Goal: Information Seeking & Learning: Find specific page/section

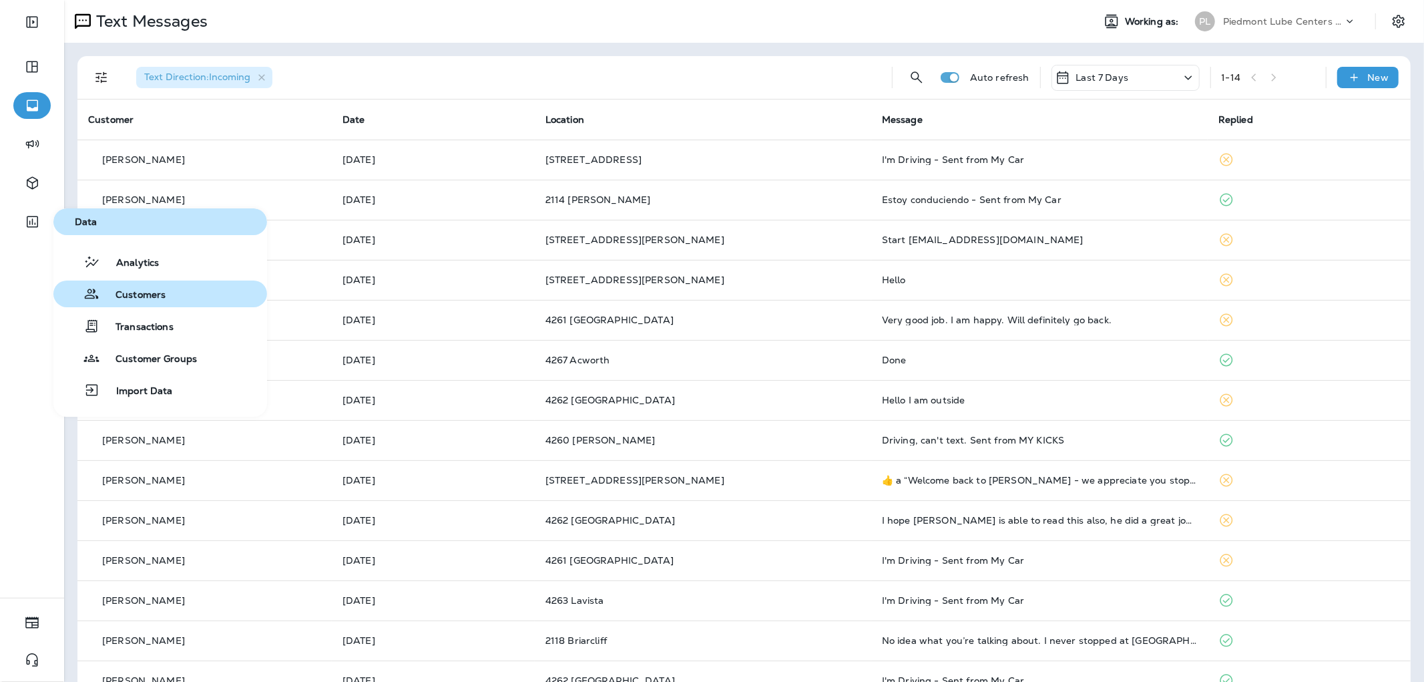
click at [147, 291] on span "Customers" at bounding box center [132, 295] width 66 height 13
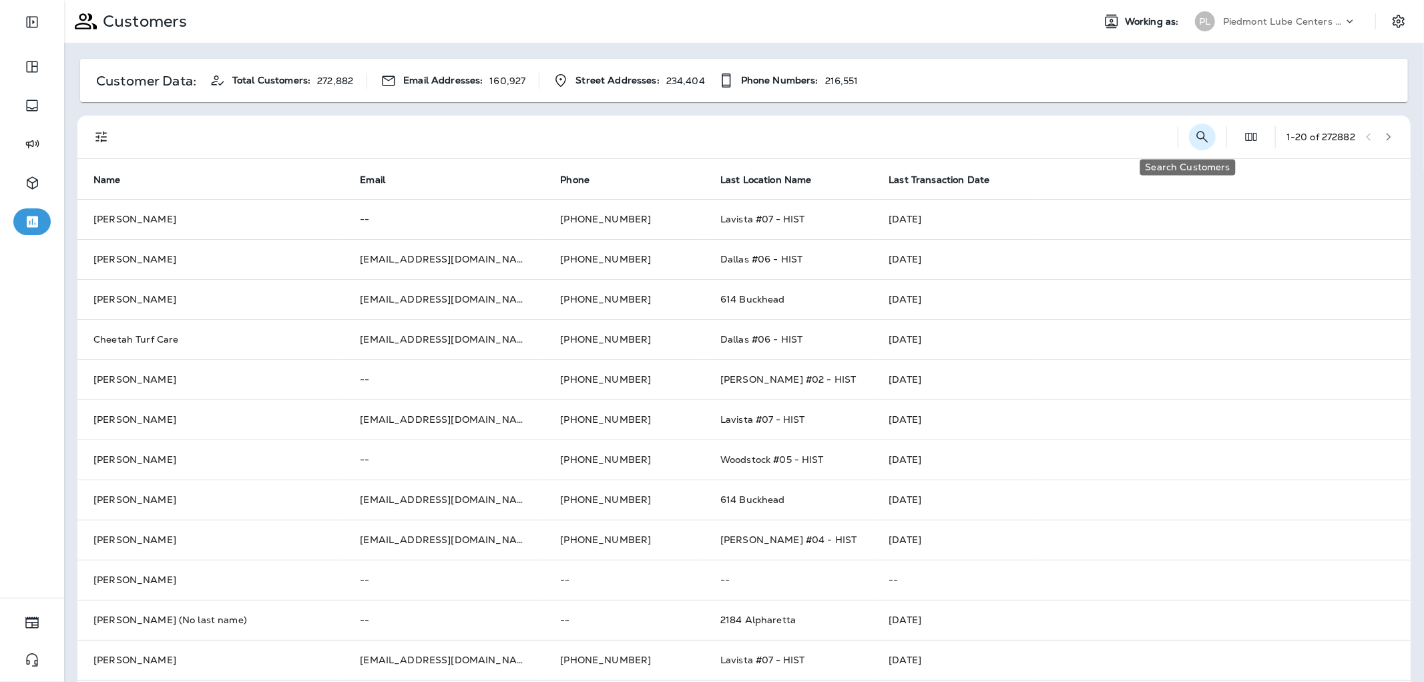
click at [1194, 132] on icon "Search Customers" at bounding box center [1202, 137] width 16 height 16
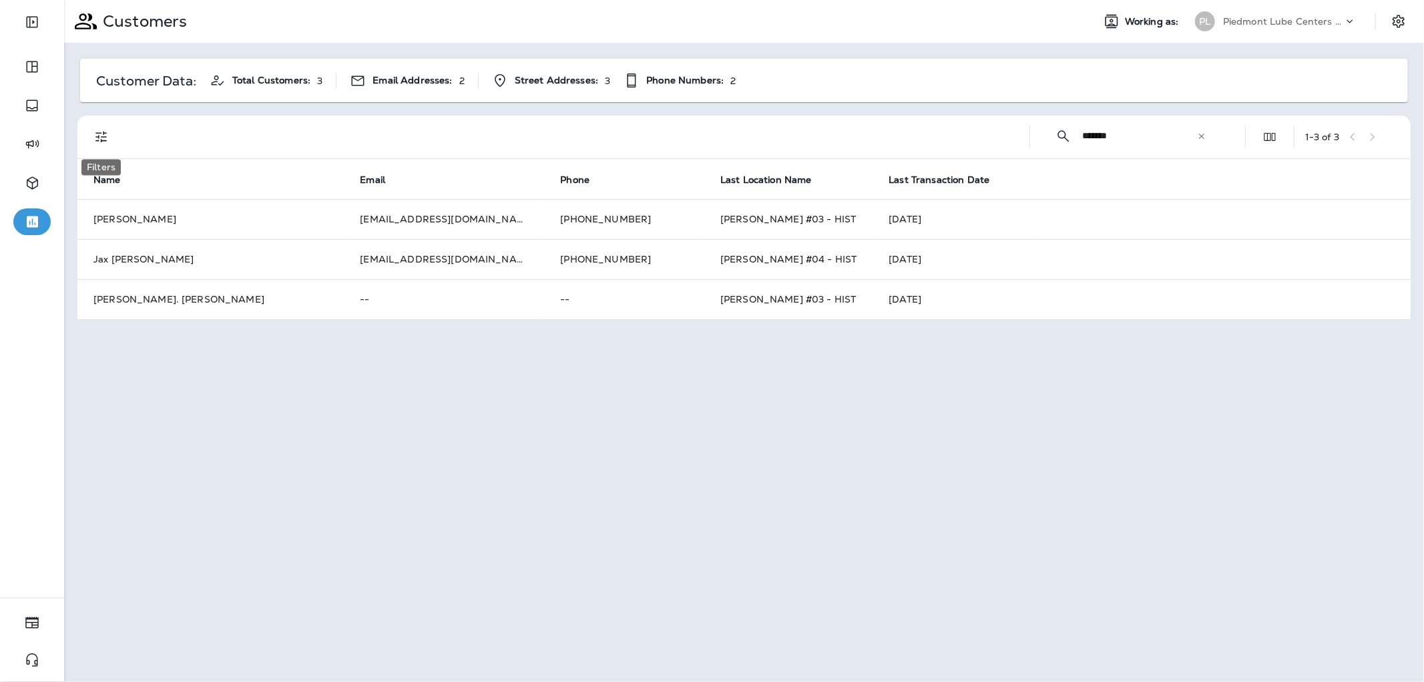
click at [100, 142] on icon "Filters" at bounding box center [101, 137] width 16 height 16
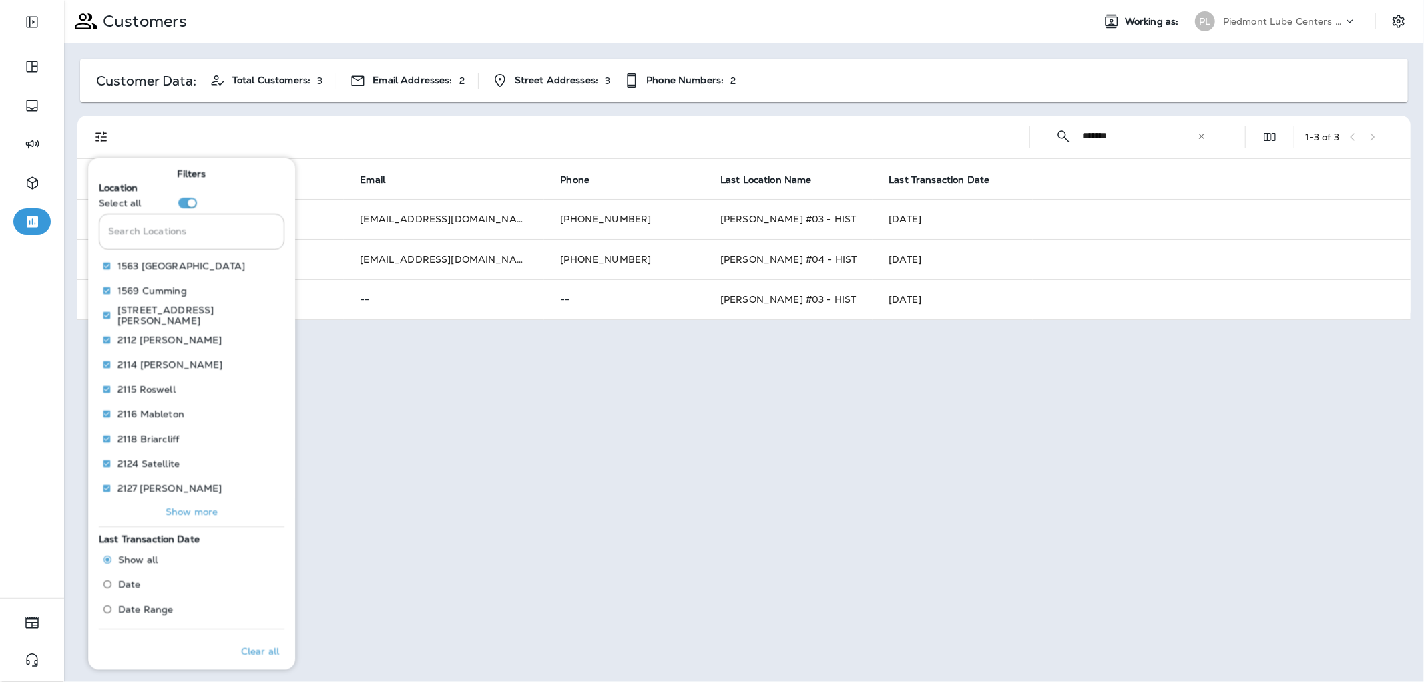
click at [737, 531] on div "Customers Working as: PL Piedmont Lube Centers LLC Customer Data: Total Custome…" at bounding box center [744, 341] width 1360 height 682
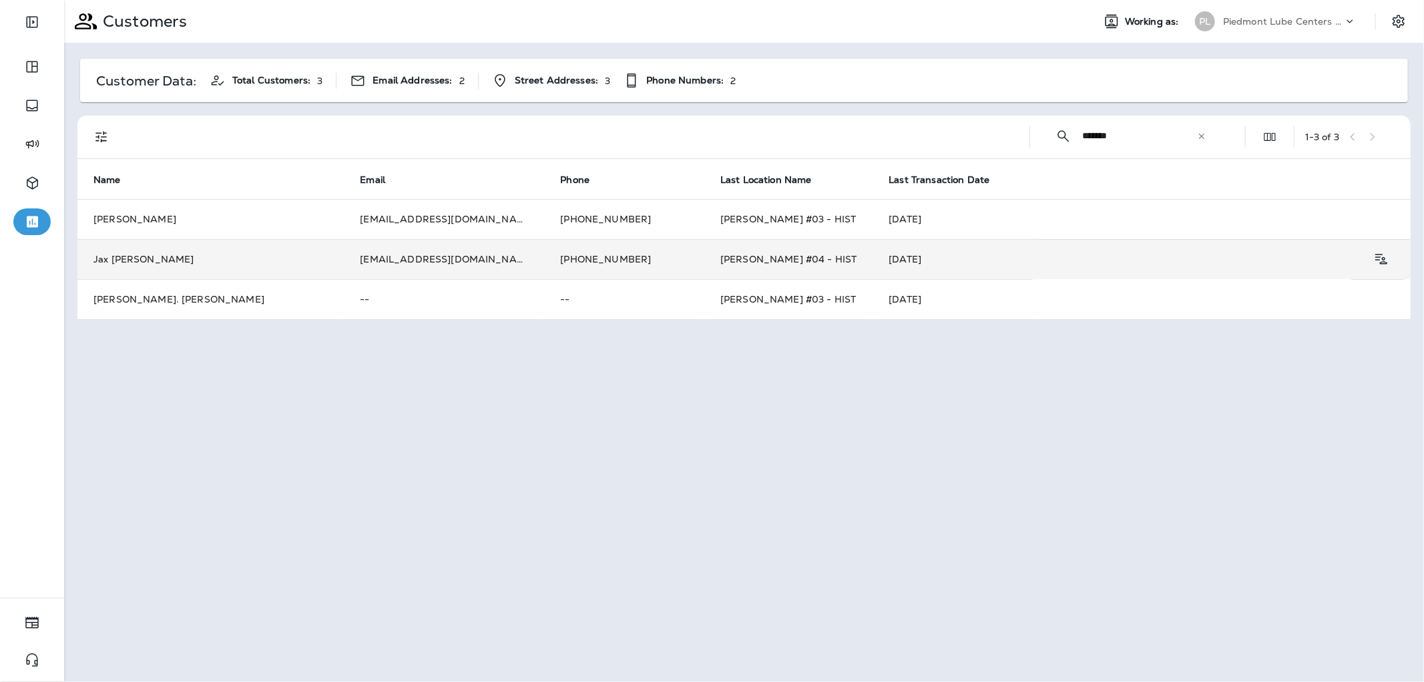
click at [206, 261] on td "Jax [PERSON_NAME]" at bounding box center [210, 259] width 266 height 40
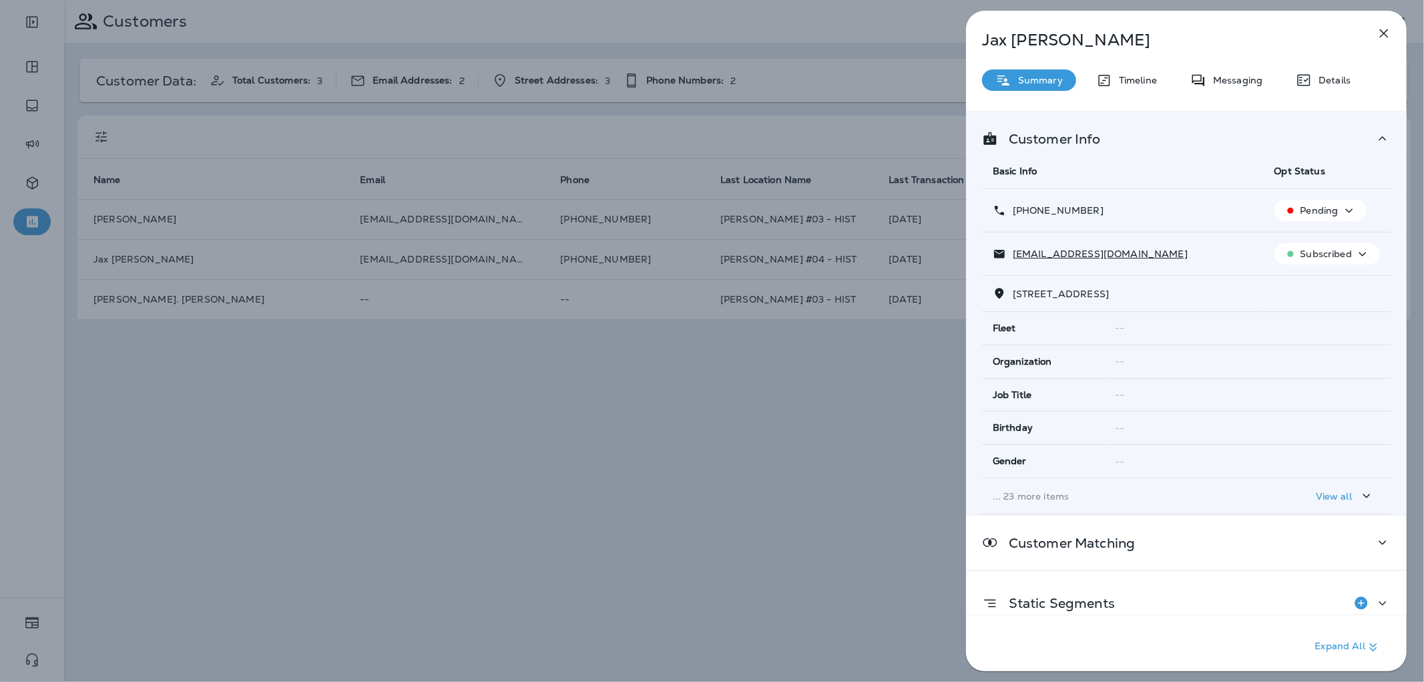
click at [1235, 68] on div "Jax [PERSON_NAME] Summary Timeline Messaging Details Customer Info Basic Info O…" at bounding box center [1186, 345] width 441 height 668
click at [1230, 78] on p "Messaging" at bounding box center [1234, 80] width 56 height 11
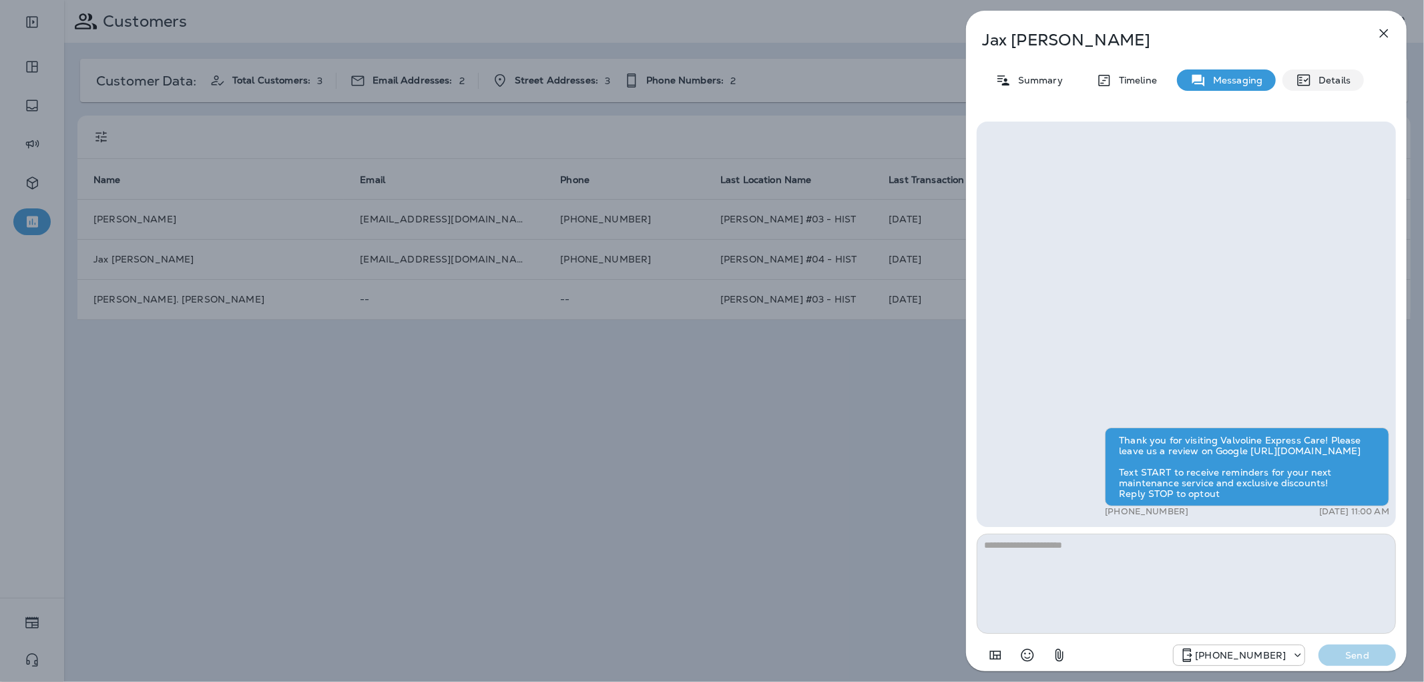
click at [1336, 83] on p "Details" at bounding box center [1331, 80] width 39 height 11
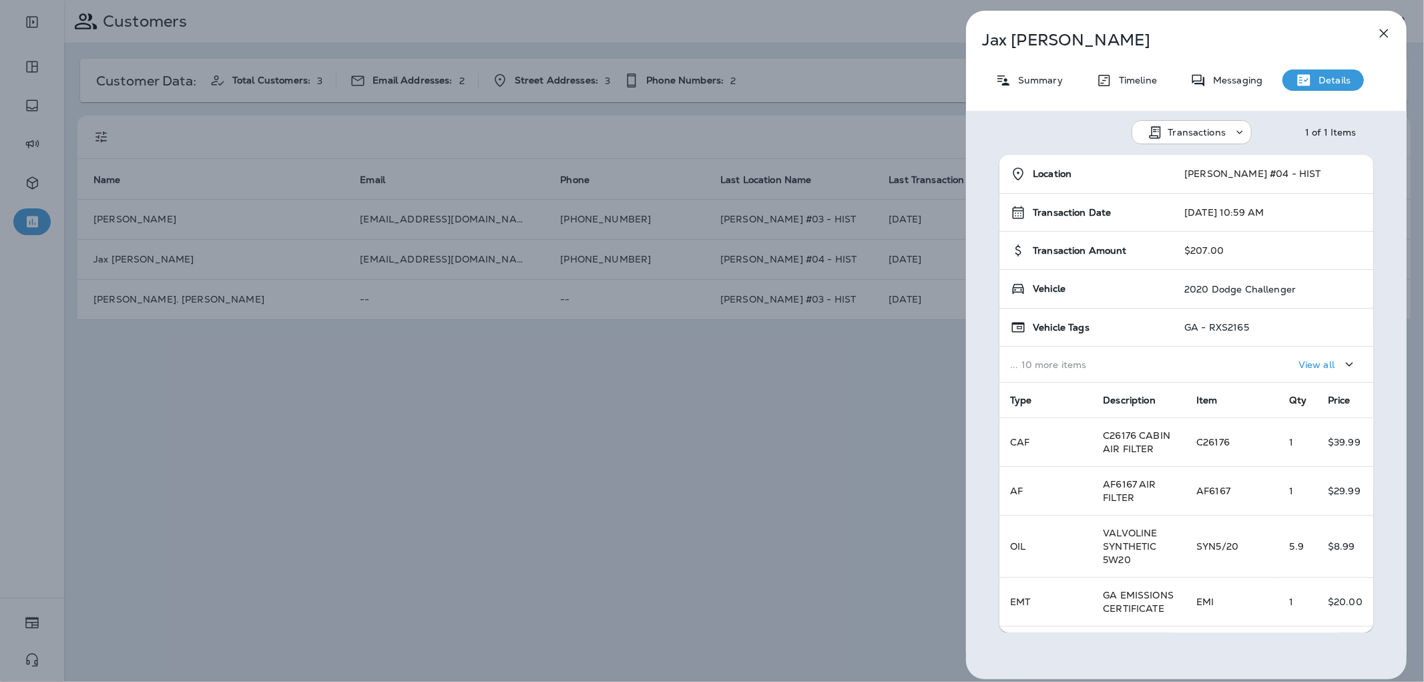
scroll to position [148, 0]
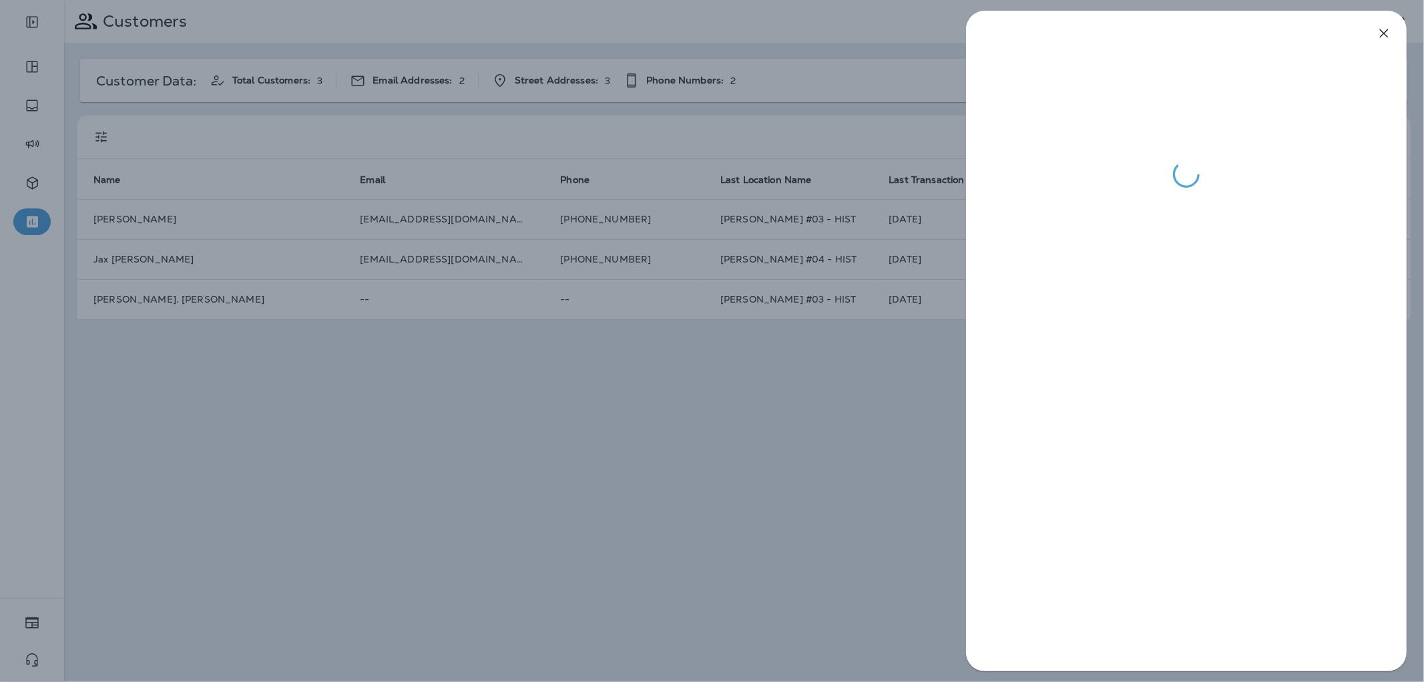
click at [658, 298] on div at bounding box center [712, 341] width 1424 height 682
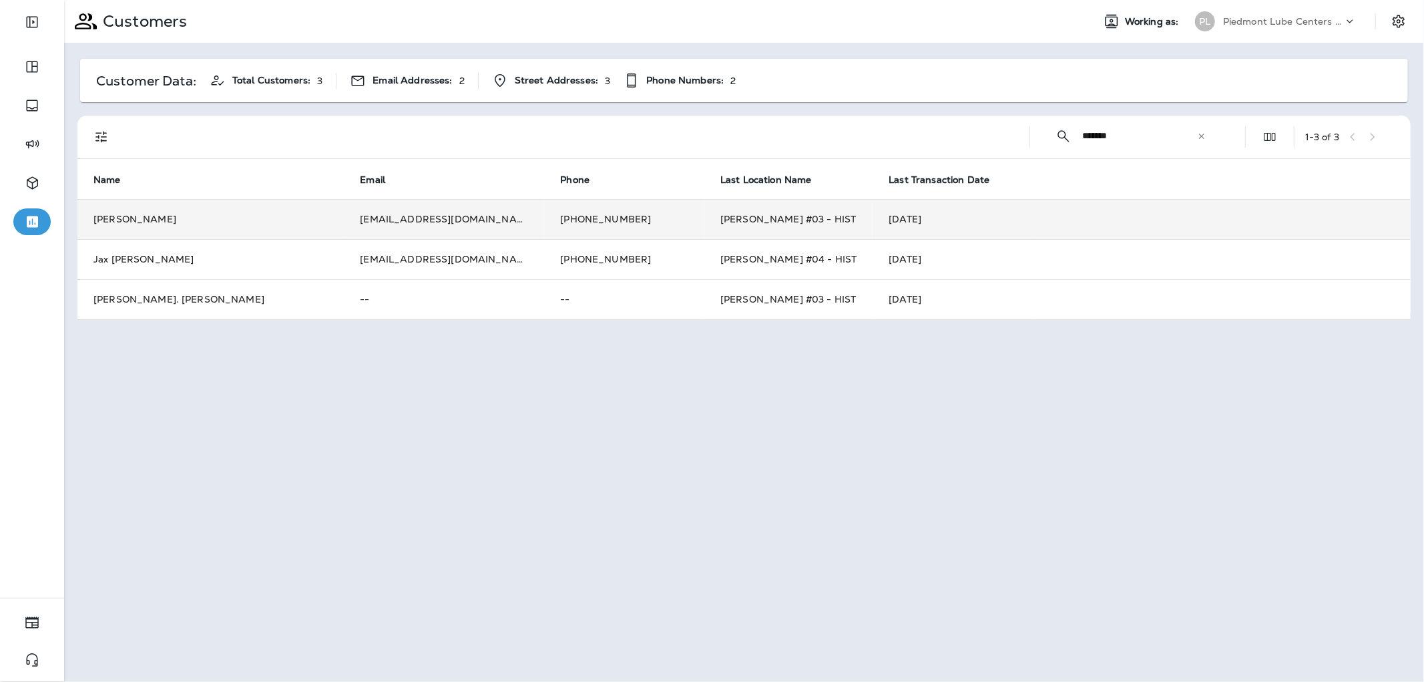
click at [544, 216] on td "[PHONE_NUMBER]" at bounding box center [624, 219] width 160 height 40
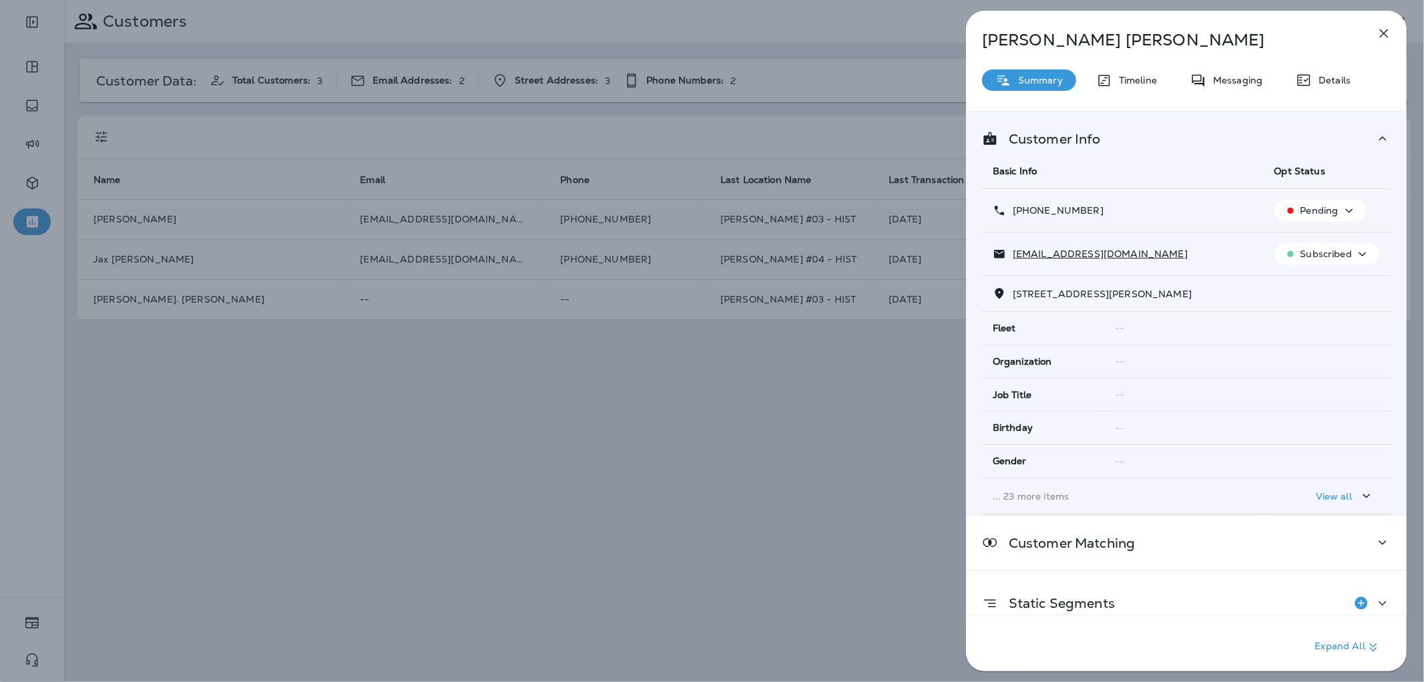
scroll to position [77, 0]
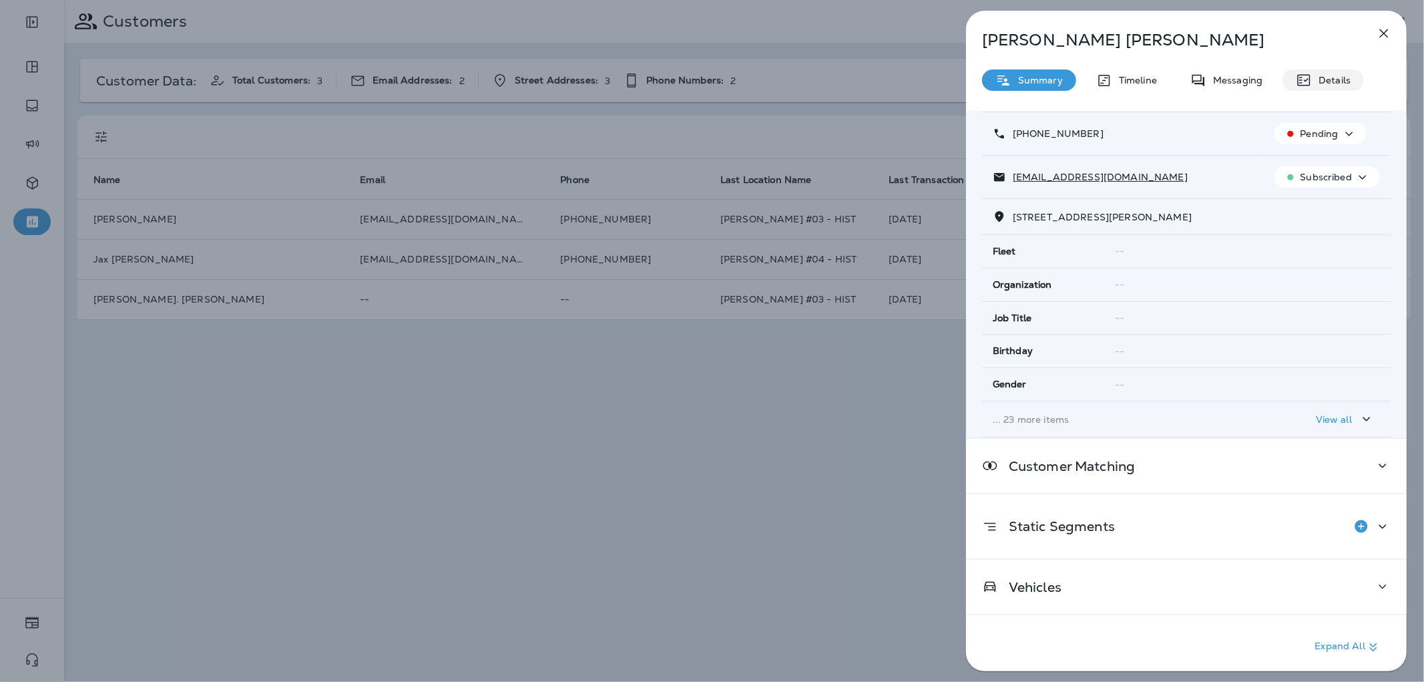
click at [1332, 82] on p "Details" at bounding box center [1331, 80] width 39 height 11
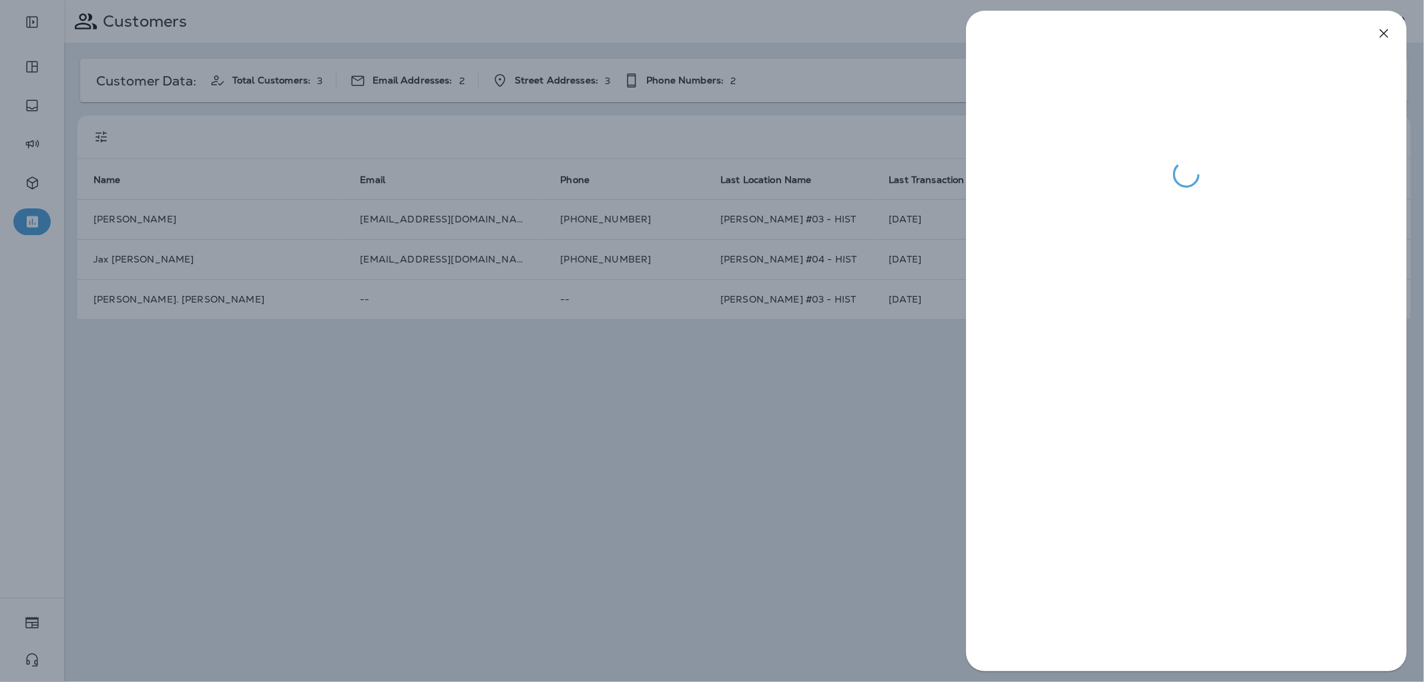
click at [656, 270] on div at bounding box center [712, 341] width 1424 height 682
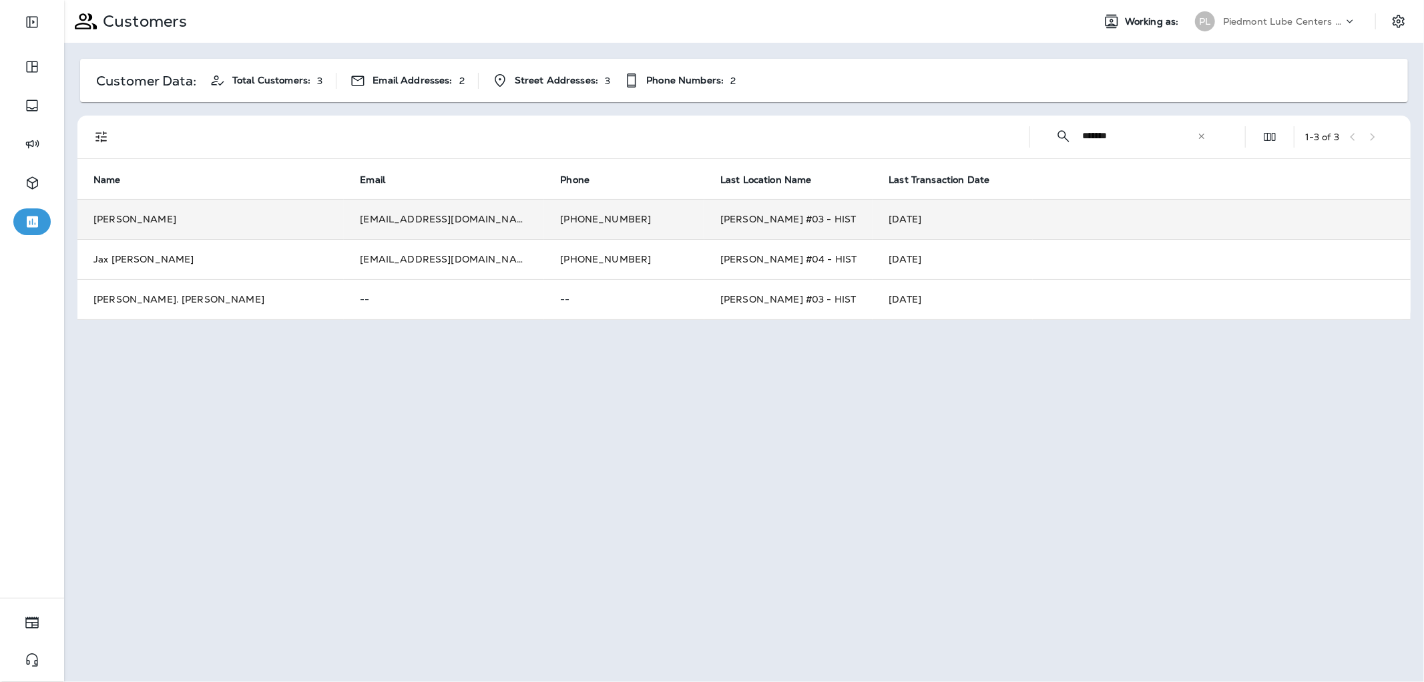
click at [451, 219] on td "[EMAIL_ADDRESS][DOMAIN_NAME]" at bounding box center [444, 219] width 200 height 40
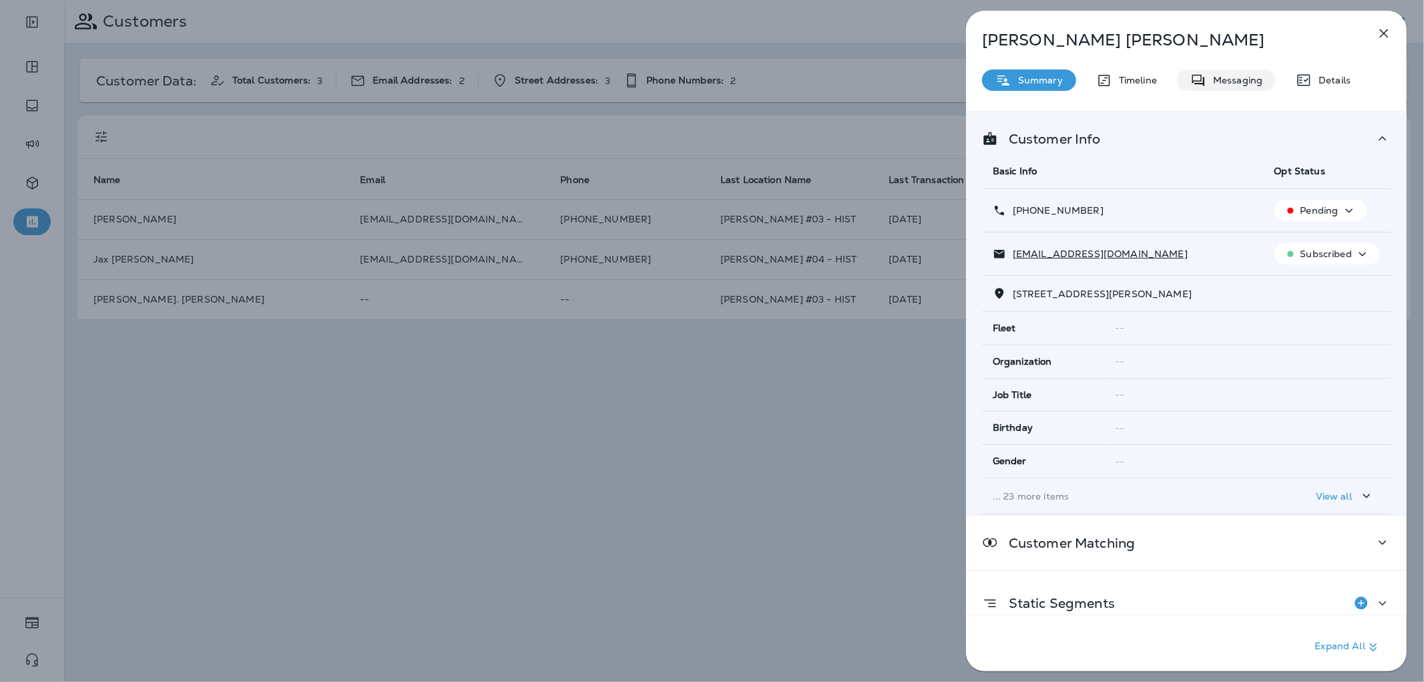
click at [1225, 89] on div "Messaging" at bounding box center [1226, 79] width 99 height 21
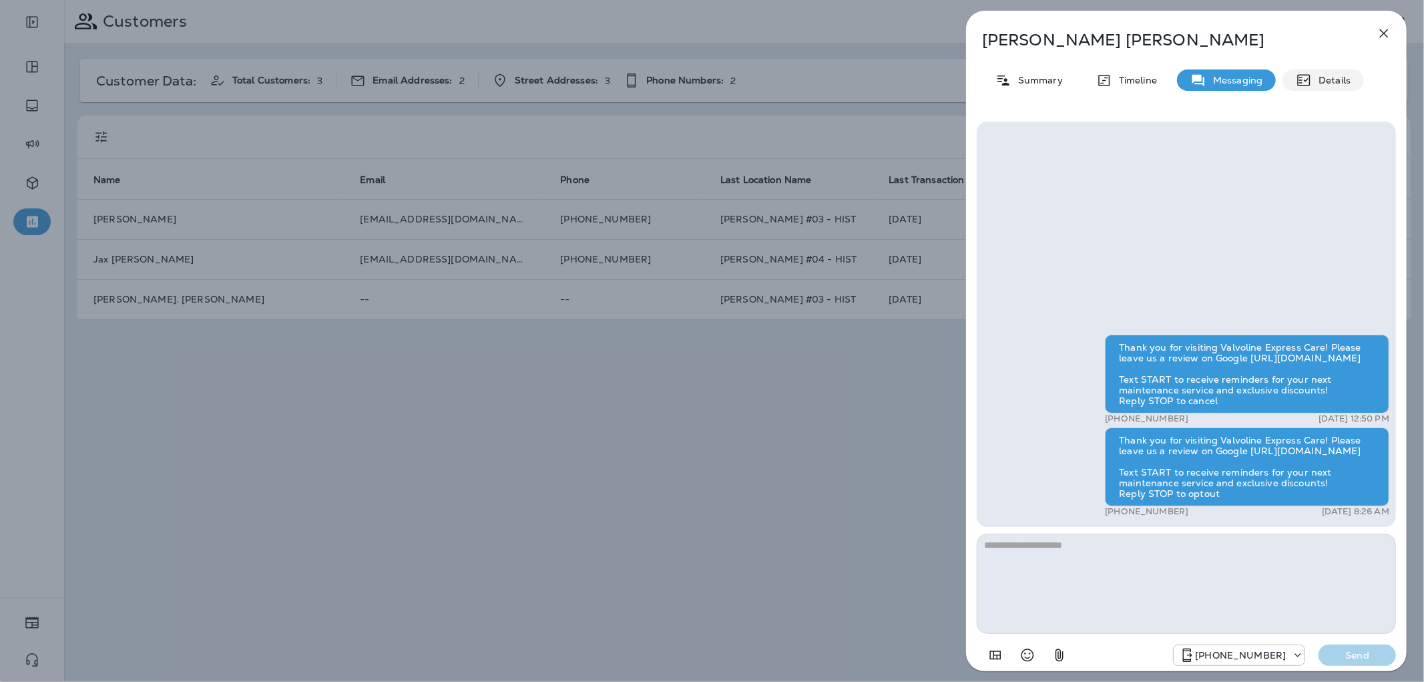
click at [1302, 72] on icon at bounding box center [1304, 80] width 16 height 16
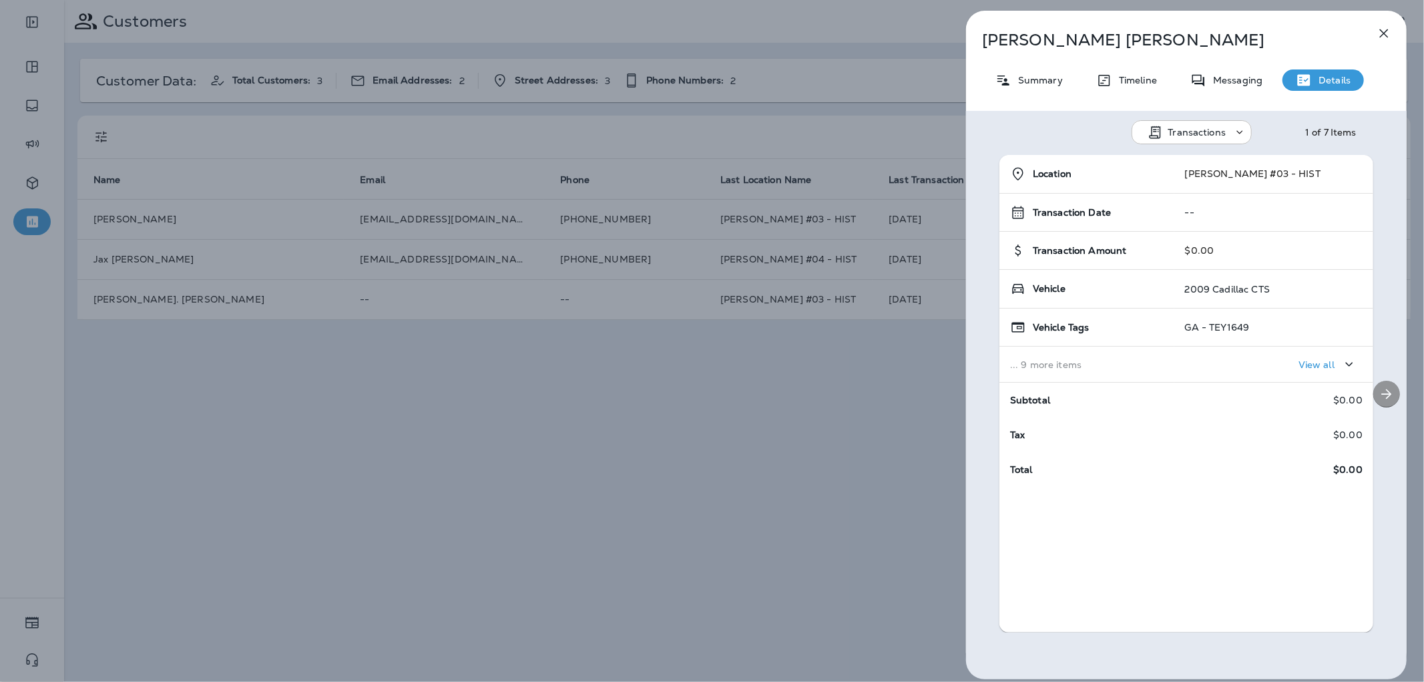
click at [1378, 391] on icon "Next" at bounding box center [1386, 394] width 16 height 16
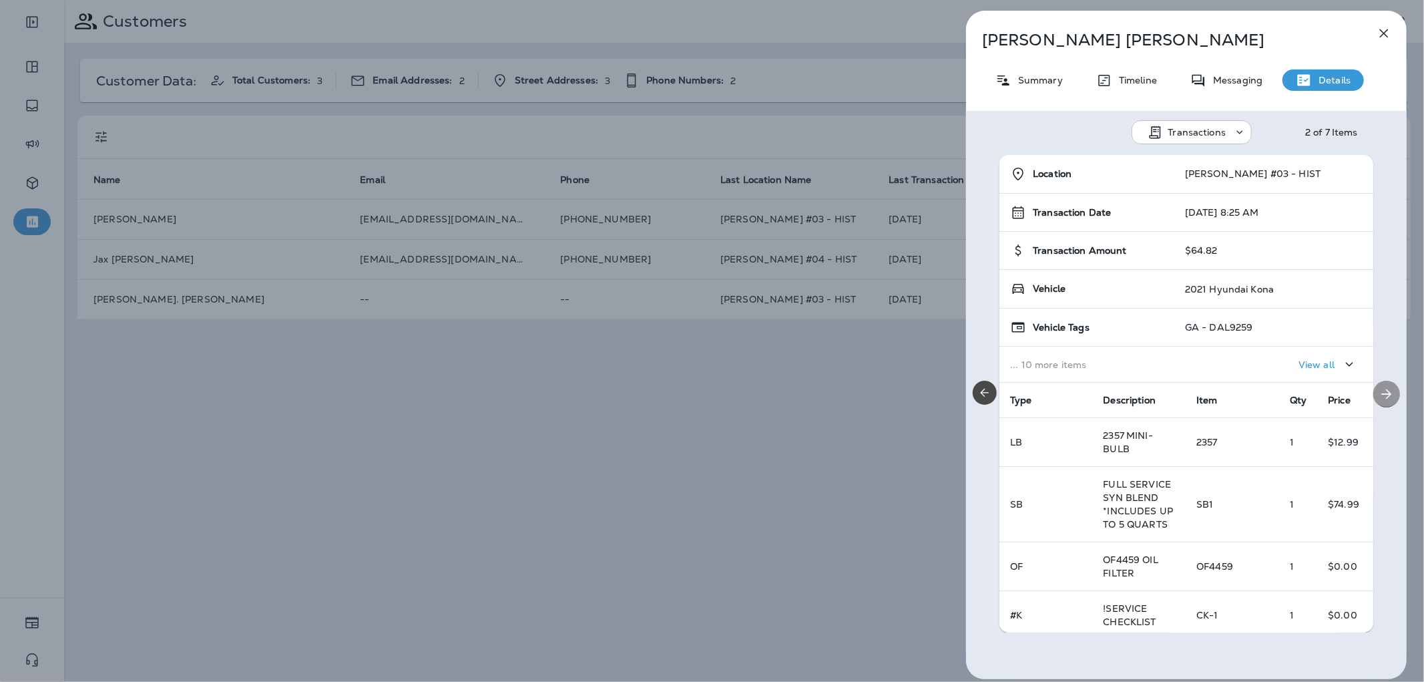
click at [1378, 391] on icon "Next" at bounding box center [1386, 394] width 16 height 16
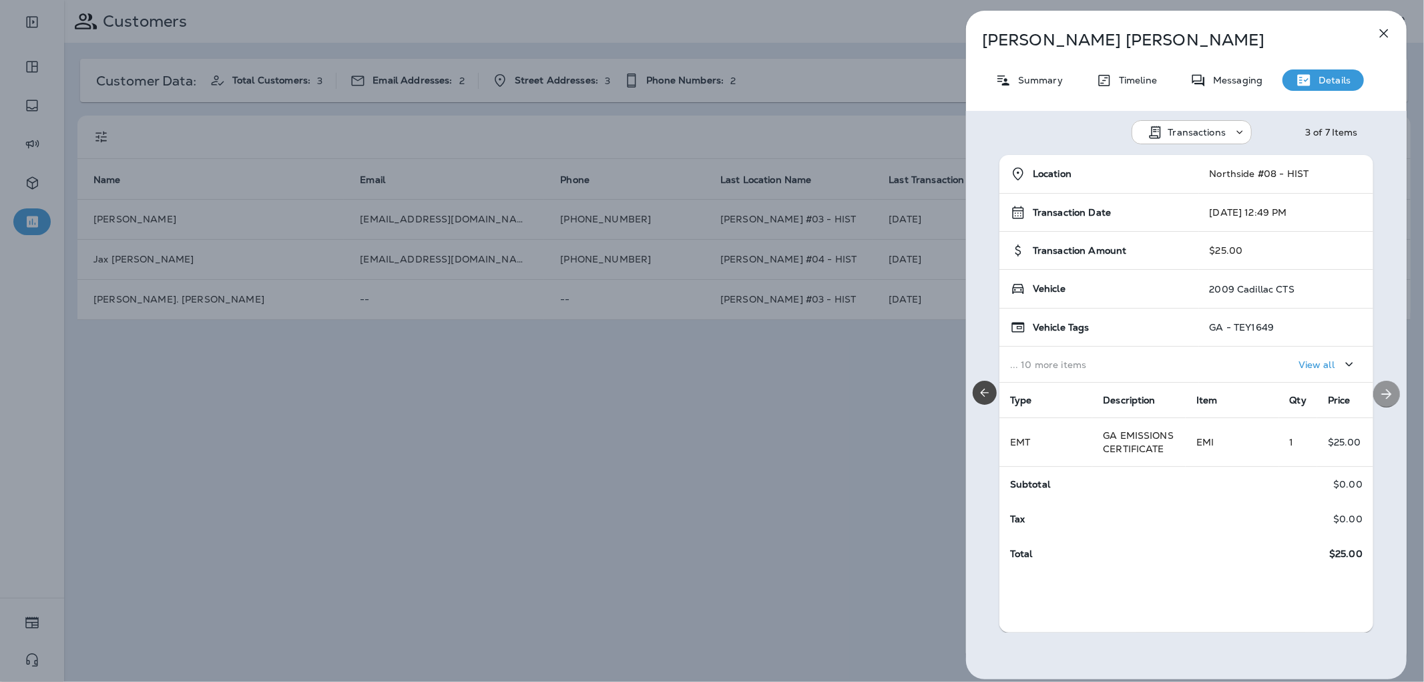
click at [1378, 391] on icon "Next" at bounding box center [1386, 394] width 16 height 16
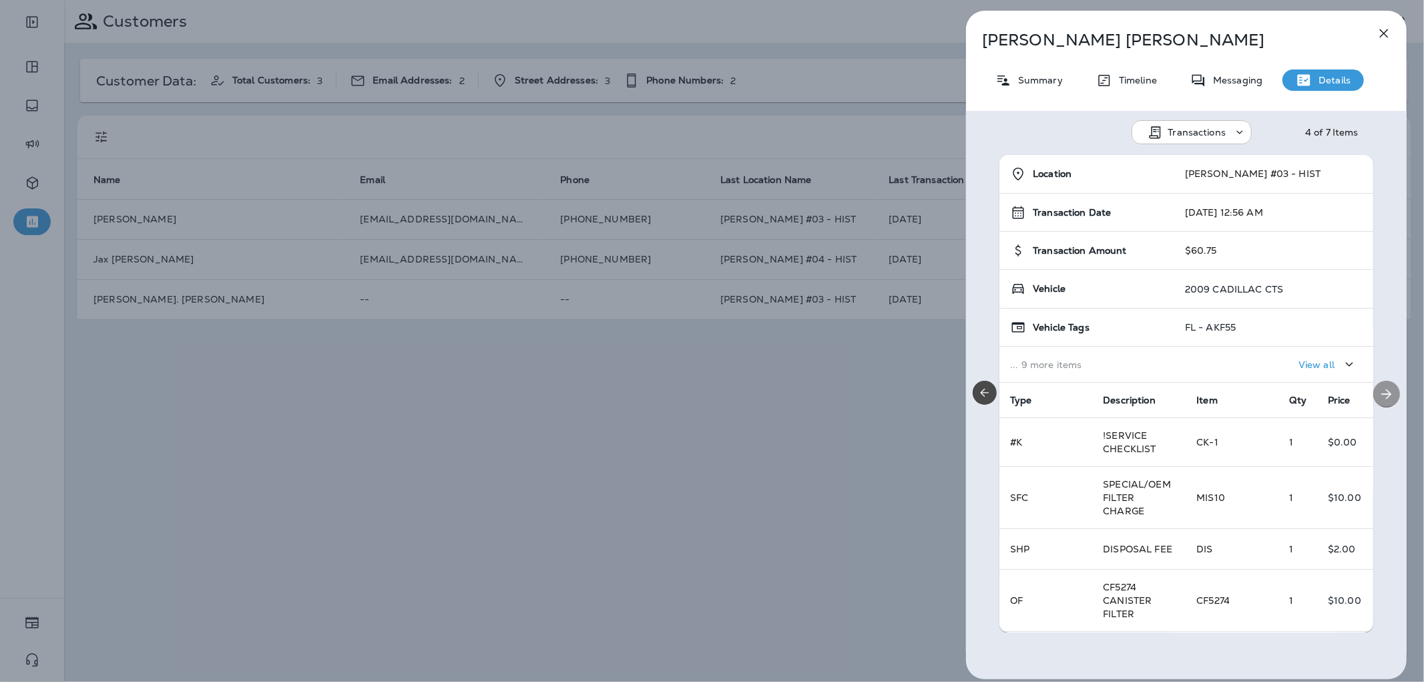
click at [1378, 391] on icon "Next" at bounding box center [1386, 394] width 16 height 16
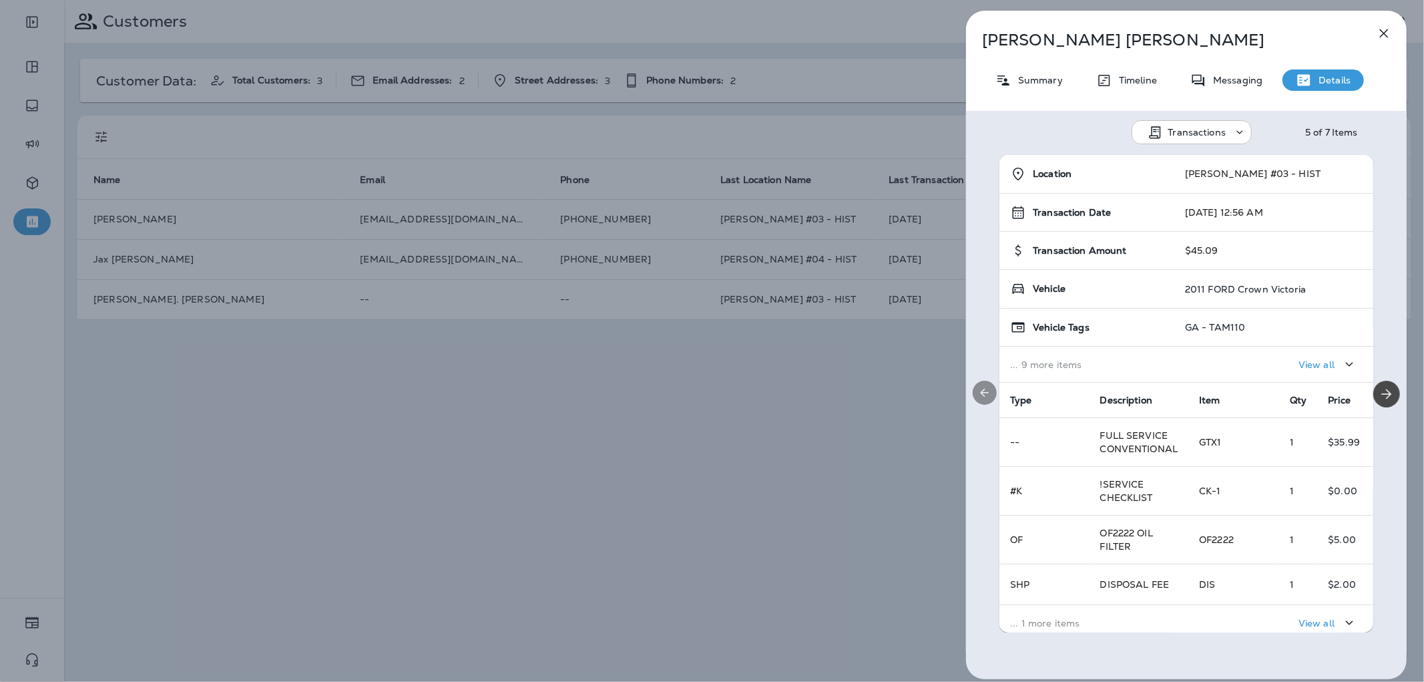
click at [985, 430] on div at bounding box center [984, 393] width 37 height 477
click at [196, 294] on div "[PERSON_NAME] Summary Timeline Messaging Details Transactions 5 of 7 Items Loca…" at bounding box center [712, 341] width 1424 height 682
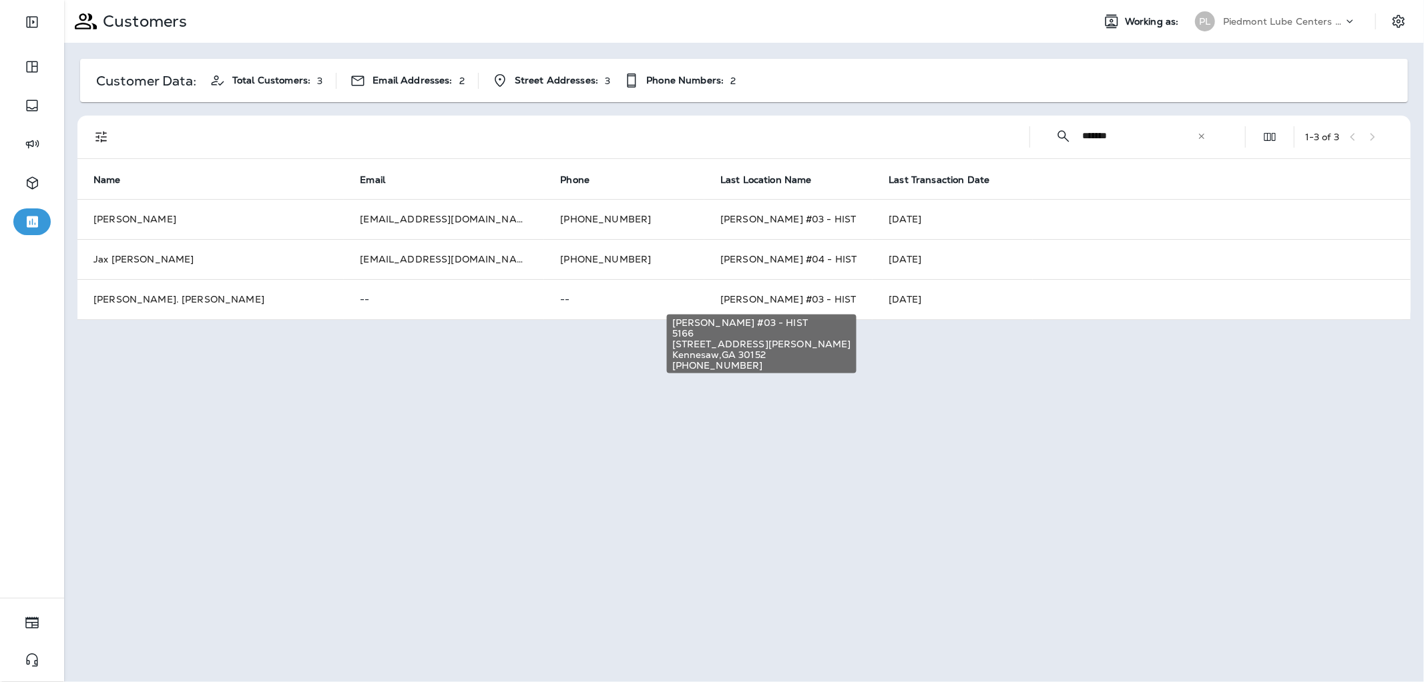
click at [744, 293] on span "[PERSON_NAME] #03 - HIST" at bounding box center [788, 299] width 136 height 12
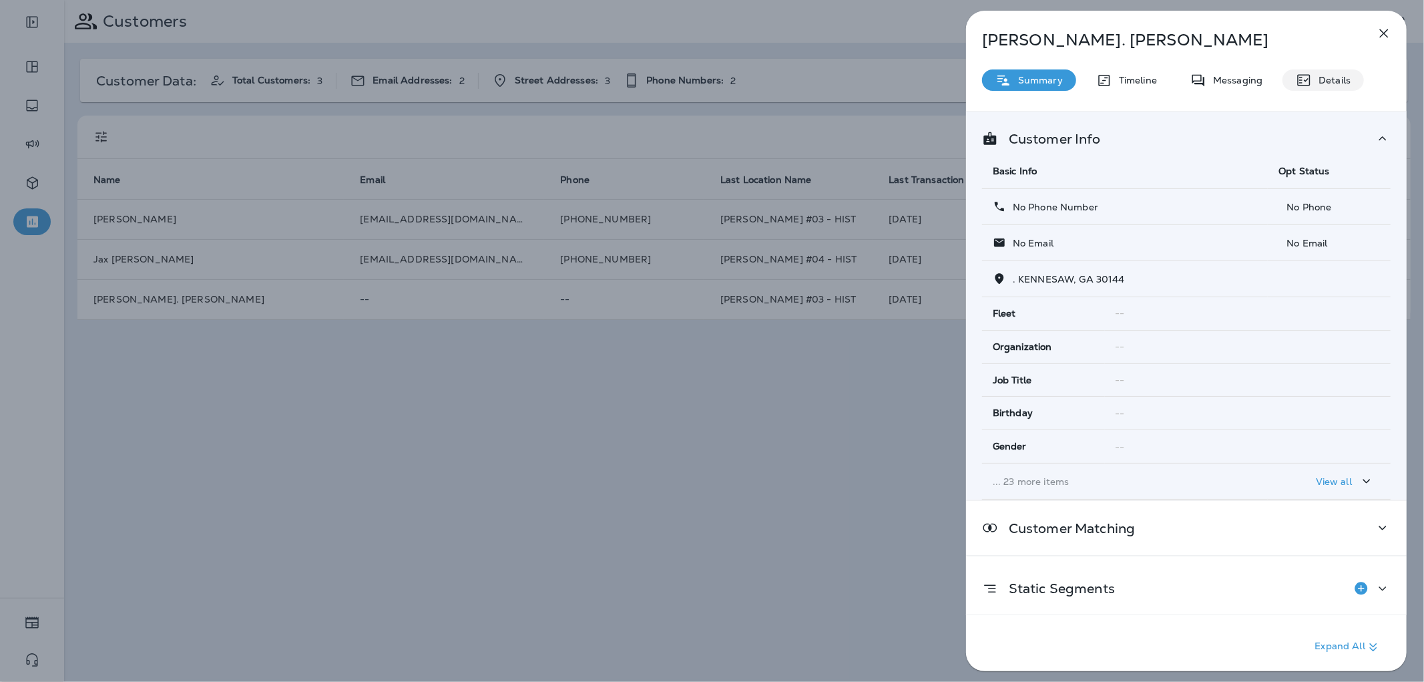
click at [1287, 73] on div "Details" at bounding box center [1322, 79] width 81 height 21
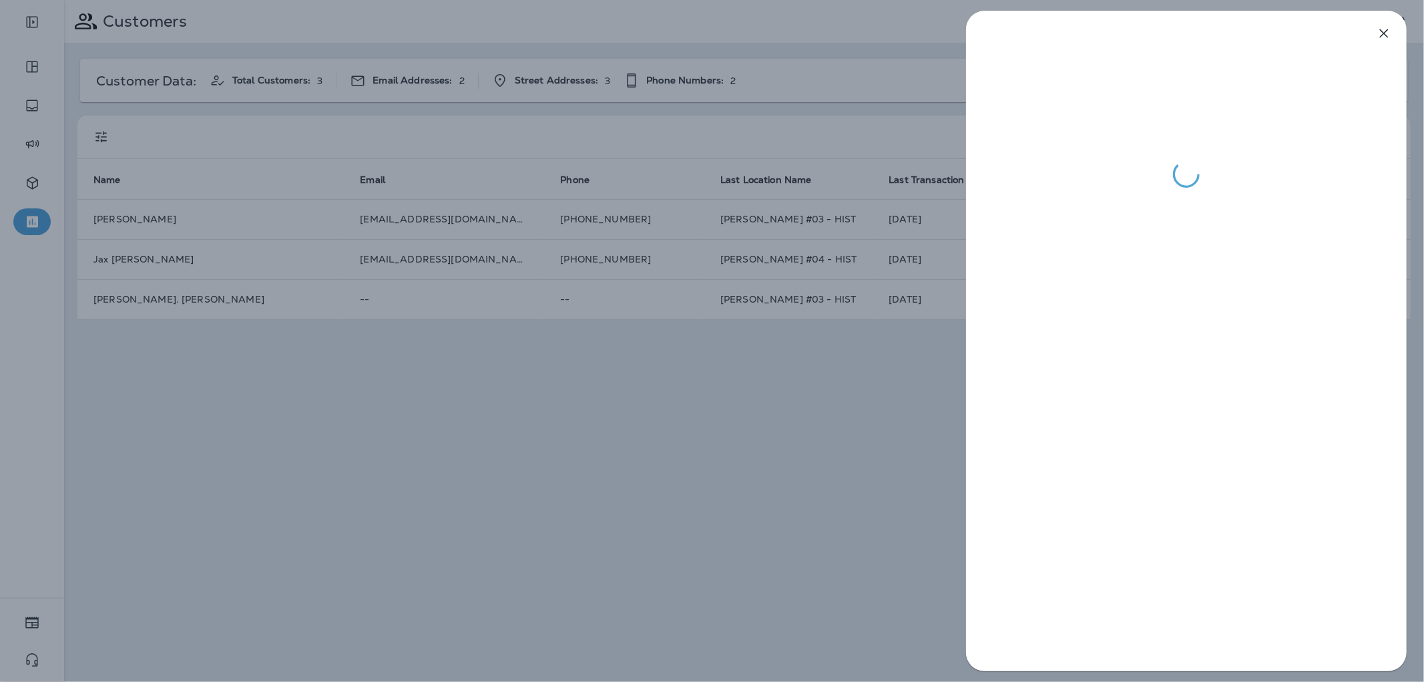
click at [232, 358] on div at bounding box center [712, 341] width 1424 height 682
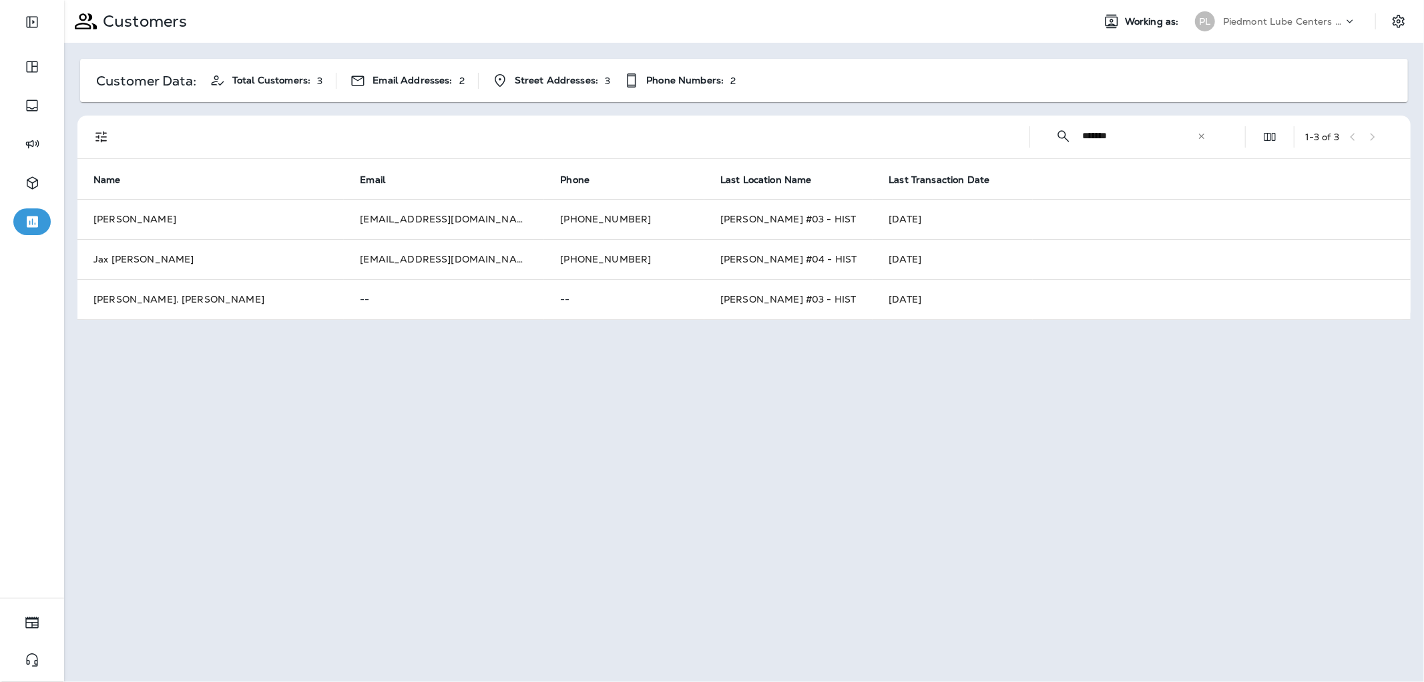
click at [1131, 132] on input "*******" at bounding box center [1139, 135] width 115 height 35
paste input "text"
type input "******"
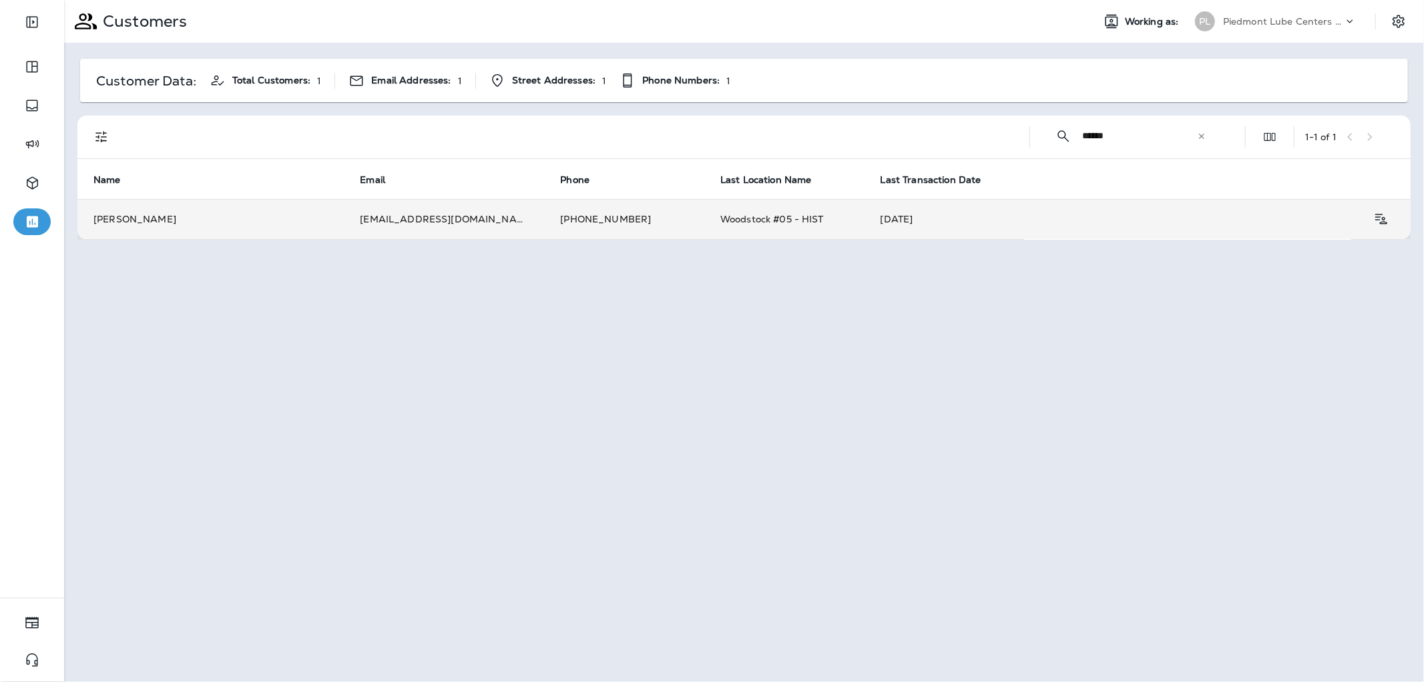
click at [544, 217] on td "[PHONE_NUMBER]" at bounding box center [624, 219] width 160 height 40
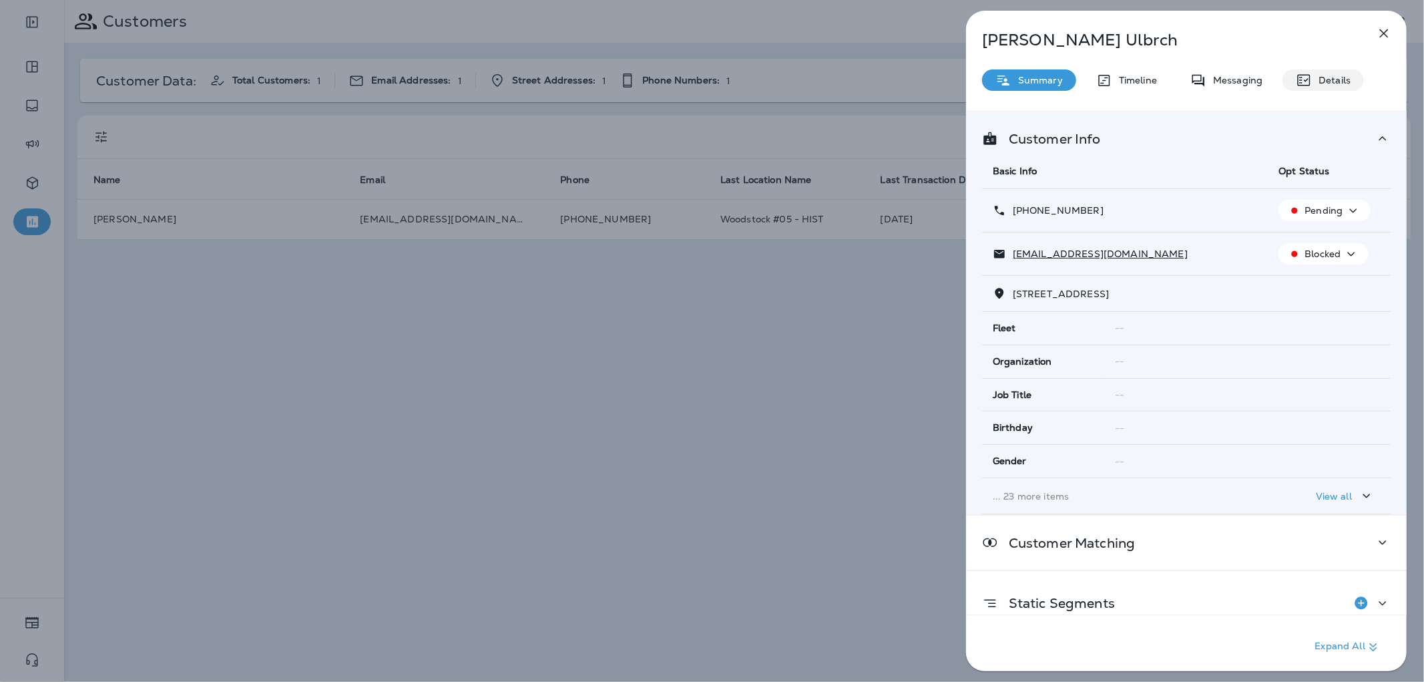
click at [1312, 85] on p "Details" at bounding box center [1331, 80] width 39 height 11
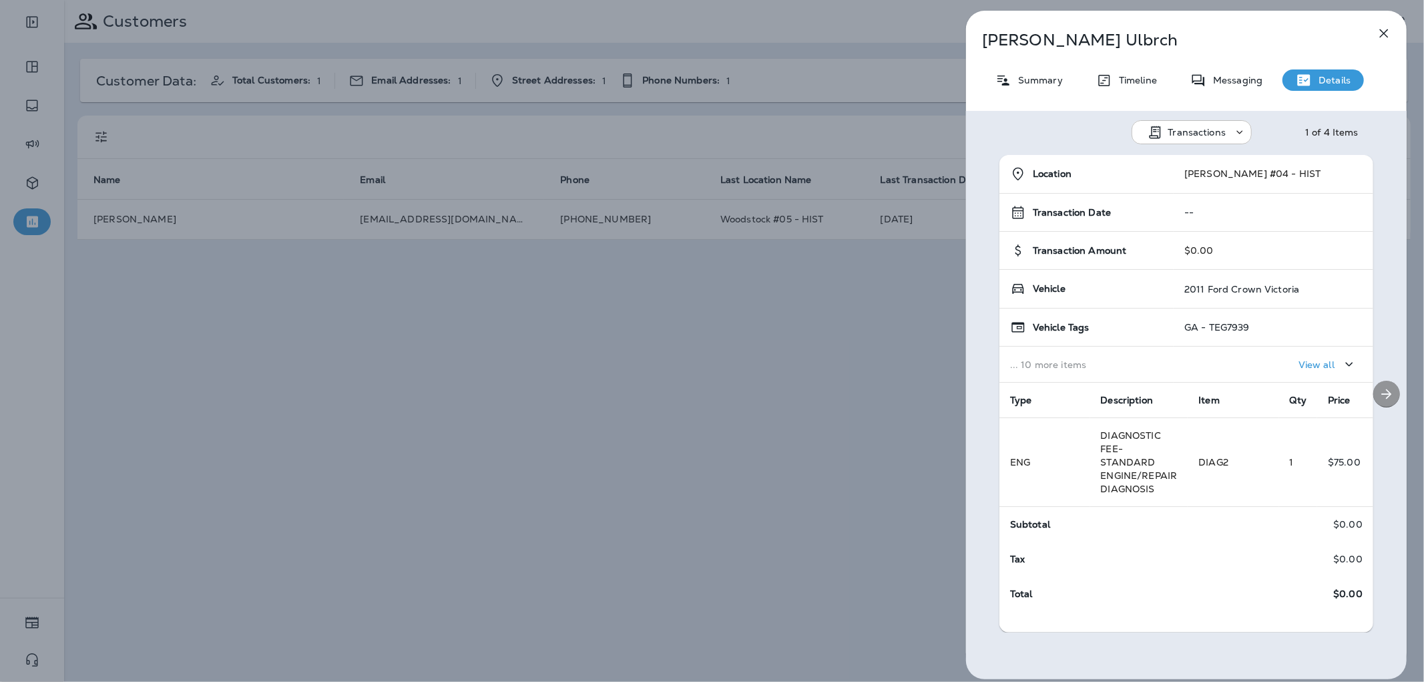
click at [1384, 381] on button "Next" at bounding box center [1386, 393] width 27 height 27
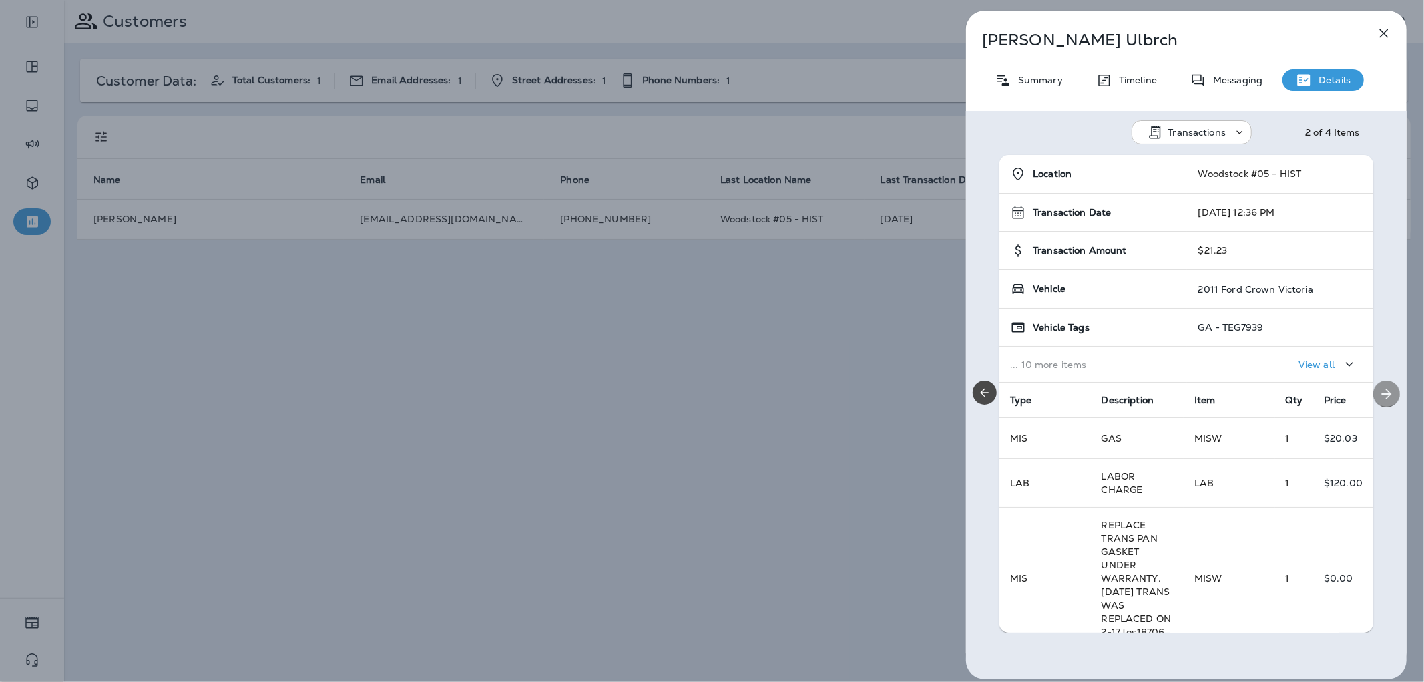
click at [1376, 383] on button "Next" at bounding box center [1386, 393] width 27 height 27
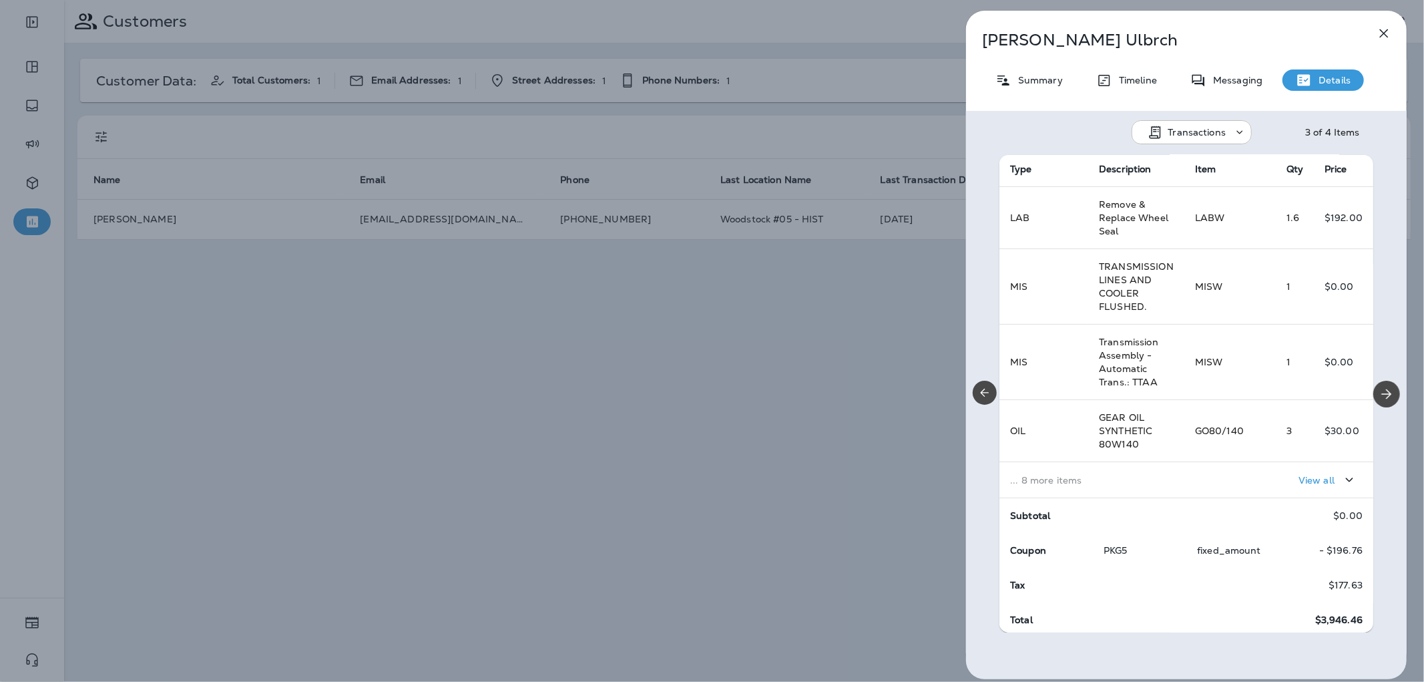
scroll to position [236, 0]
click at [1313, 473] on p "View all" at bounding box center [1316, 475] width 36 height 11
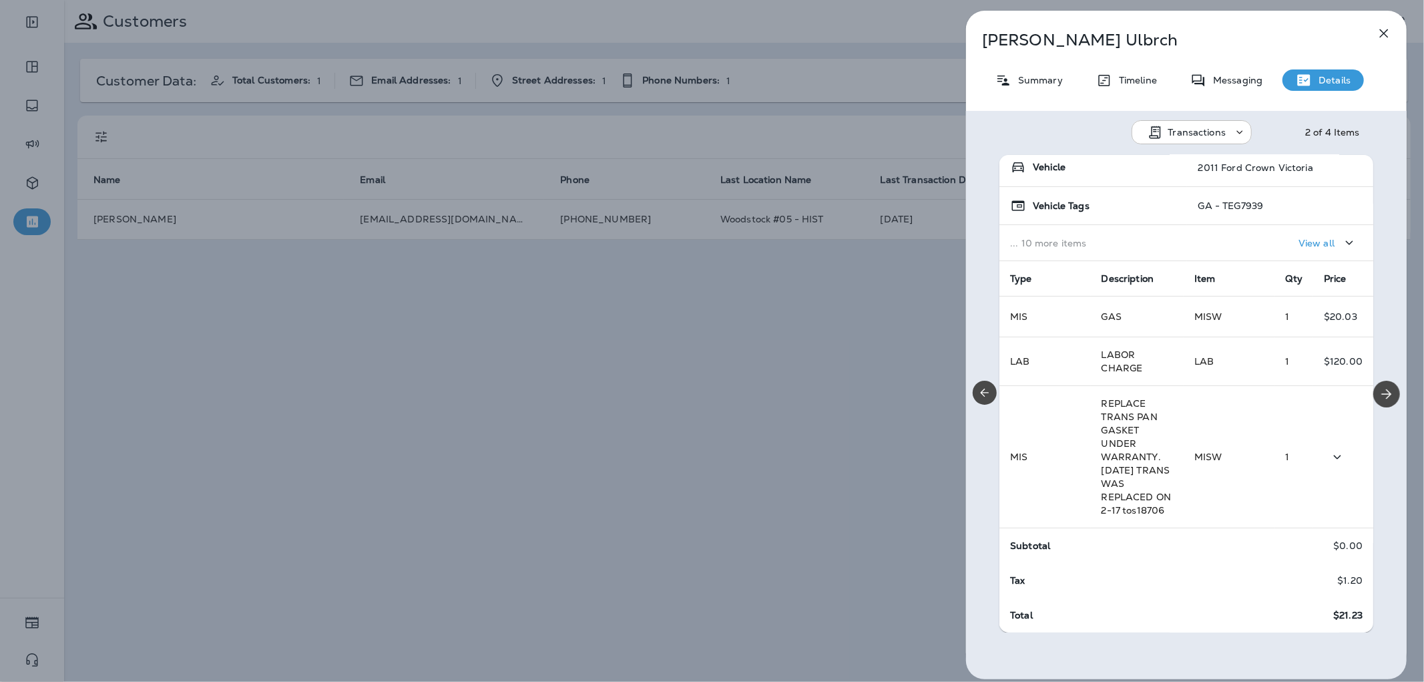
scroll to position [0, 0]
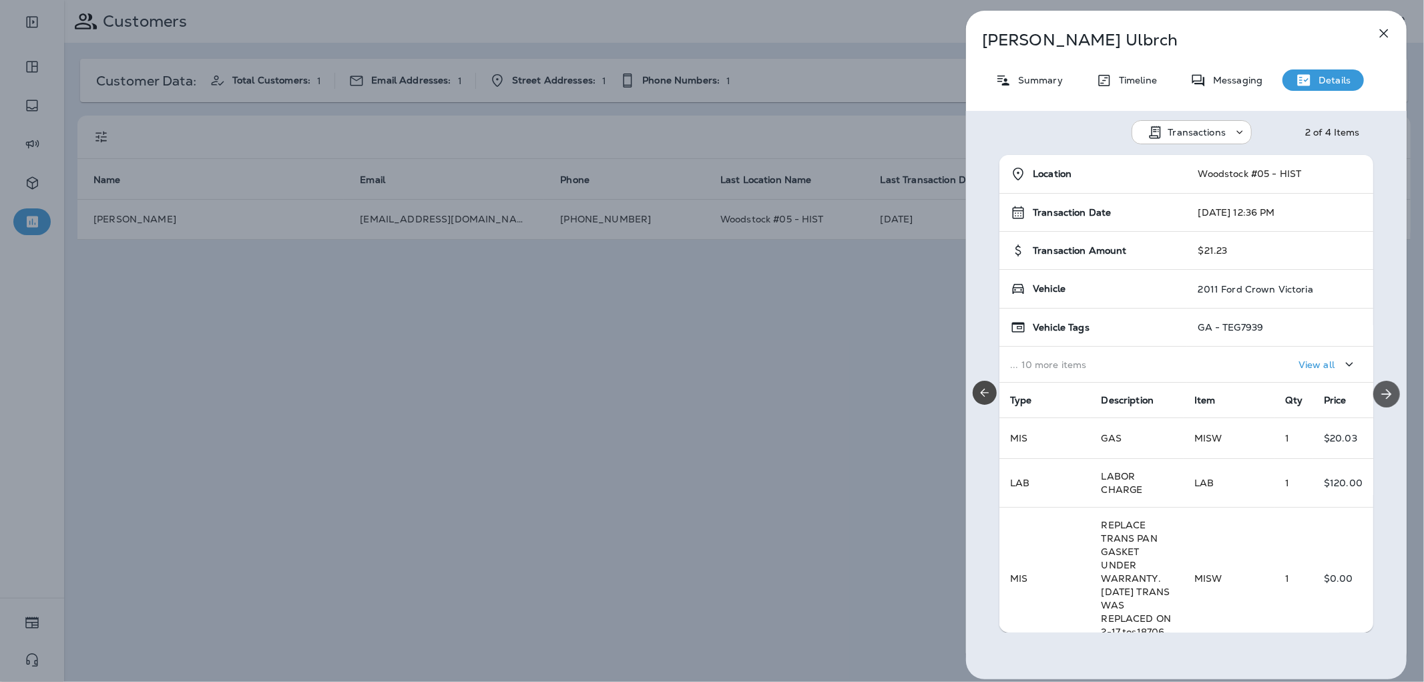
click at [1380, 389] on icon "Next" at bounding box center [1386, 394] width 16 height 16
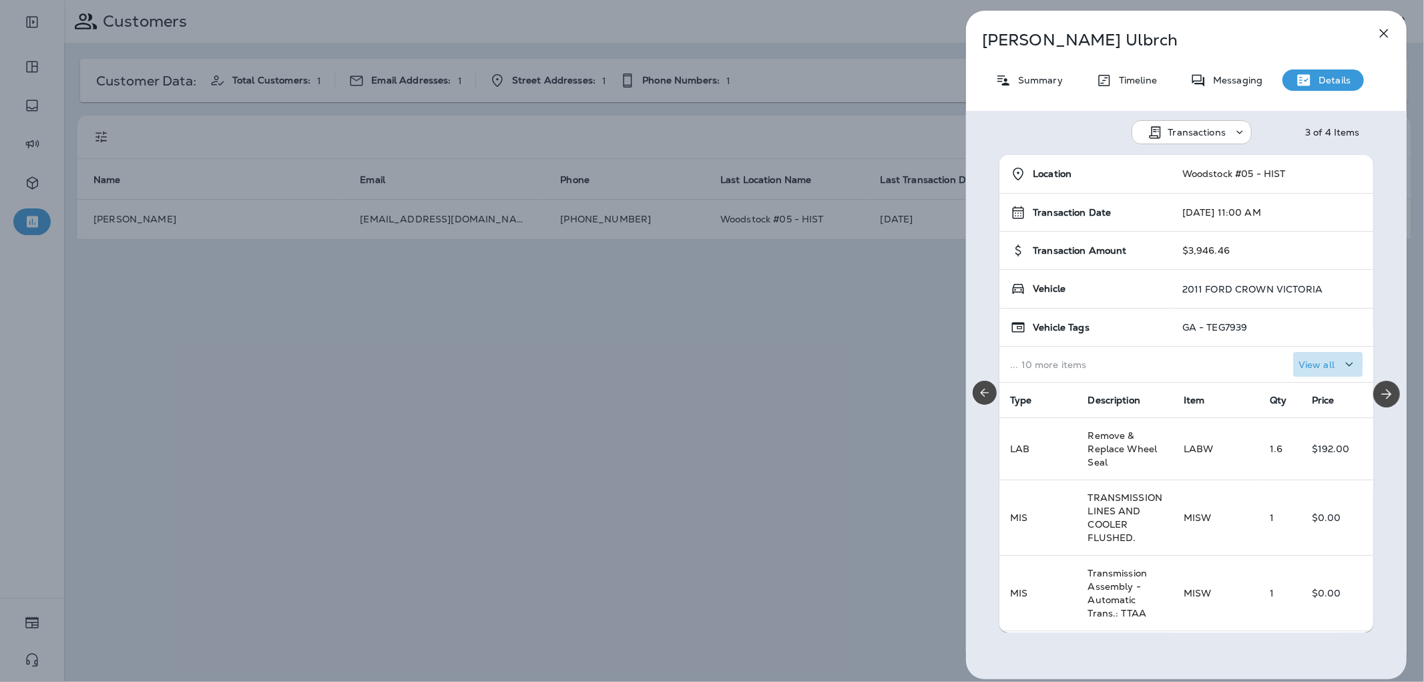
click at [1298, 362] on p "View all" at bounding box center [1316, 364] width 36 height 11
